Goal: Navigation & Orientation: Find specific page/section

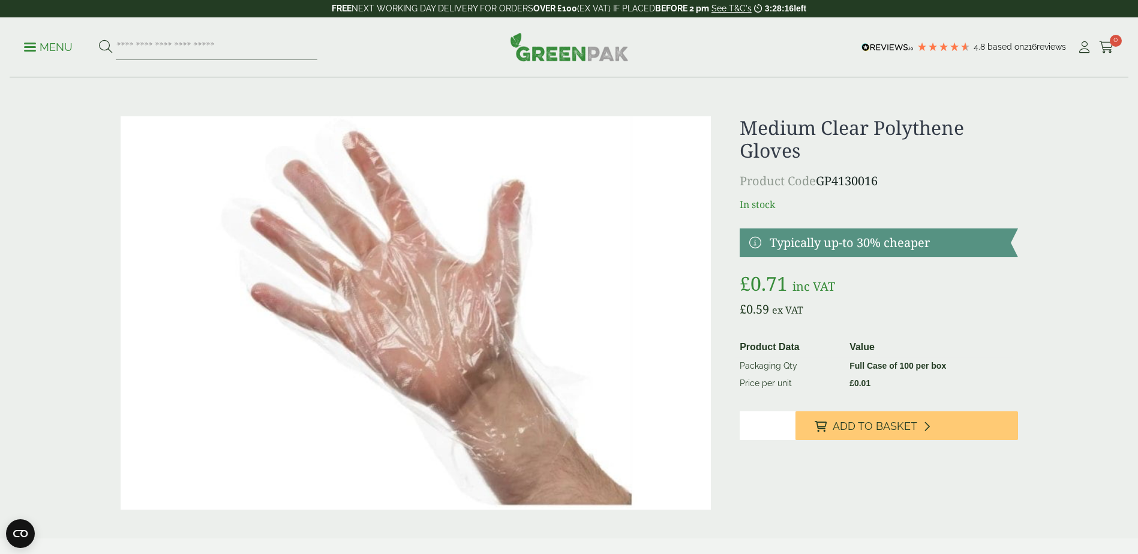
click at [34, 44] on p "Menu" at bounding box center [48, 47] width 49 height 14
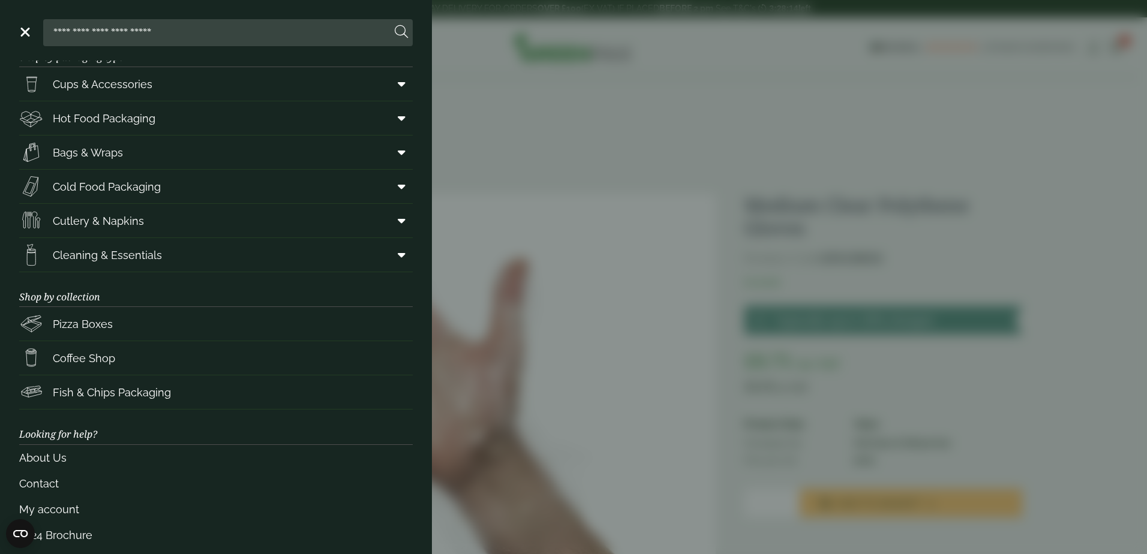
scroll to position [41, 0]
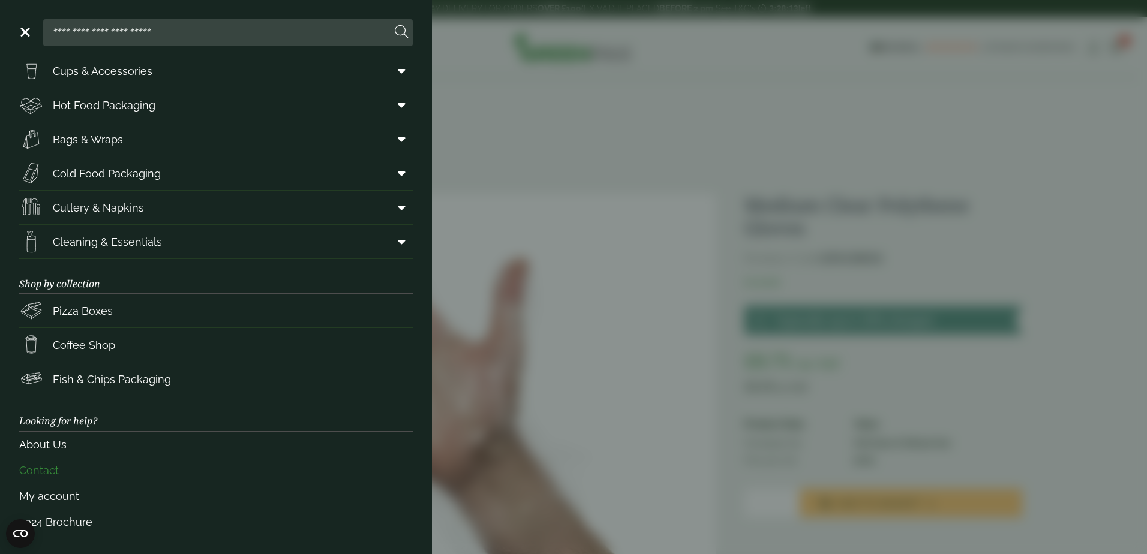
click at [38, 463] on link "Contact" at bounding box center [216, 471] width 394 height 26
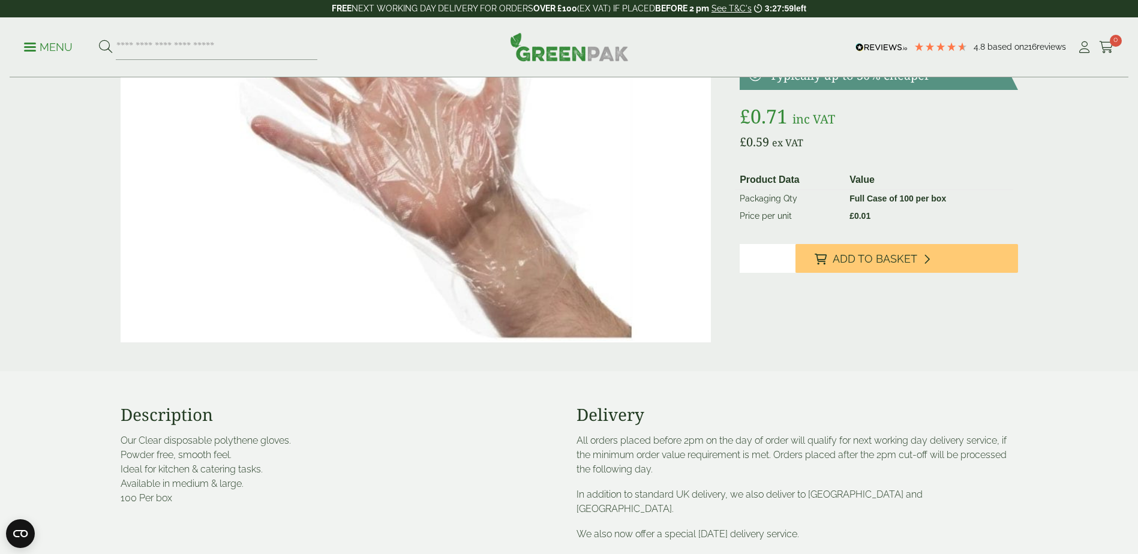
scroll to position [360, 0]
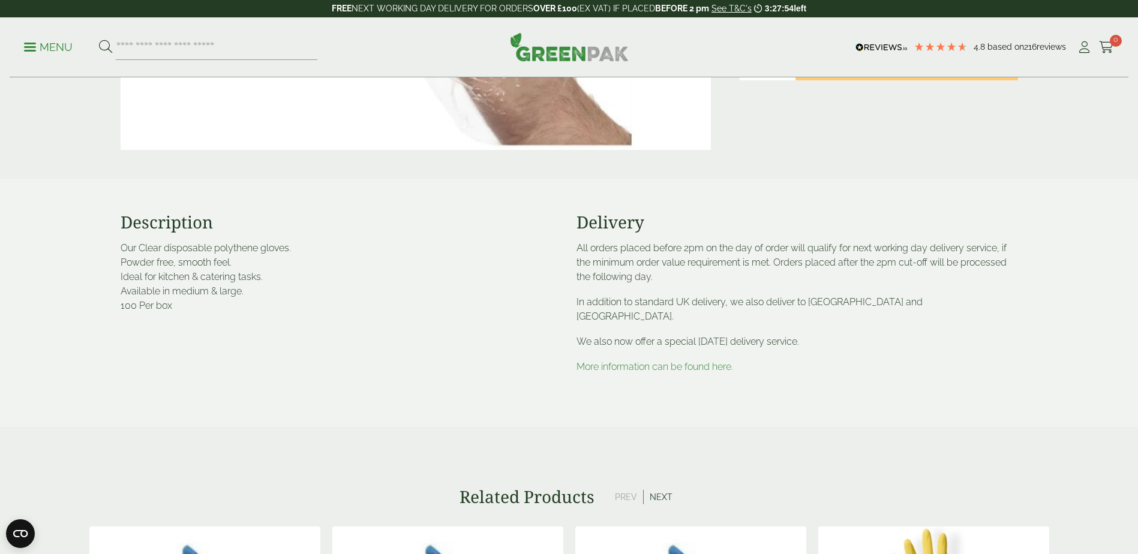
drag, startPoint x: 677, startPoint y: 354, endPoint x: 614, endPoint y: 383, distance: 69.3
click at [614, 383] on div "Description Our Clear disposable polythene gloves. Powder free, smooth feel. Id…" at bounding box center [569, 303] width 912 height 248
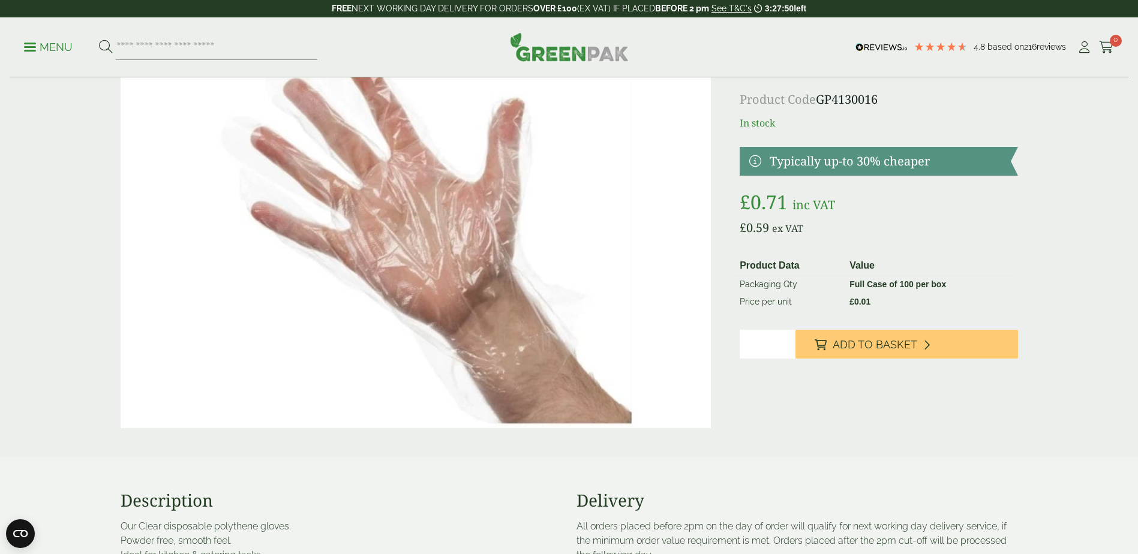
scroll to position [0, 0]
